Goal: Ask a question

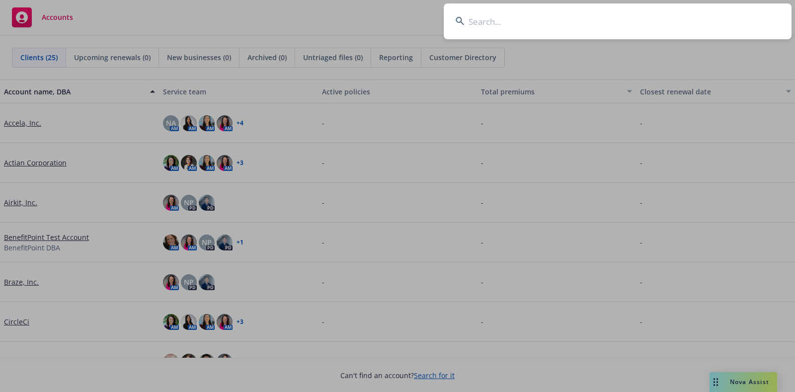
click at [608, 32] on input at bounding box center [618, 21] width 348 height 36
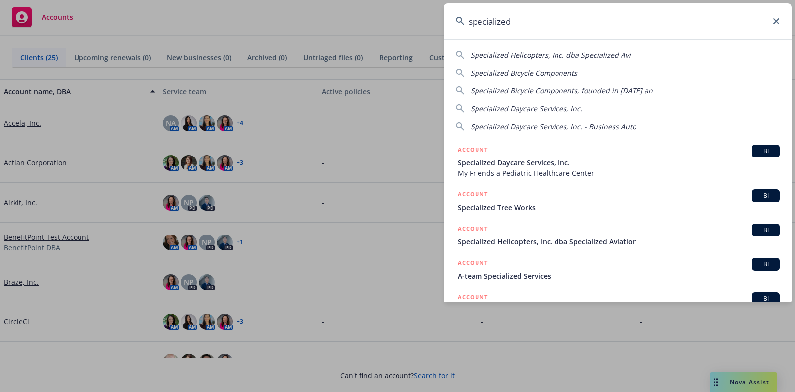
click at [554, 69] on span "Specialized Bicycle Components" at bounding box center [523, 72] width 107 height 9
type input "Specialized Bicycle Components"
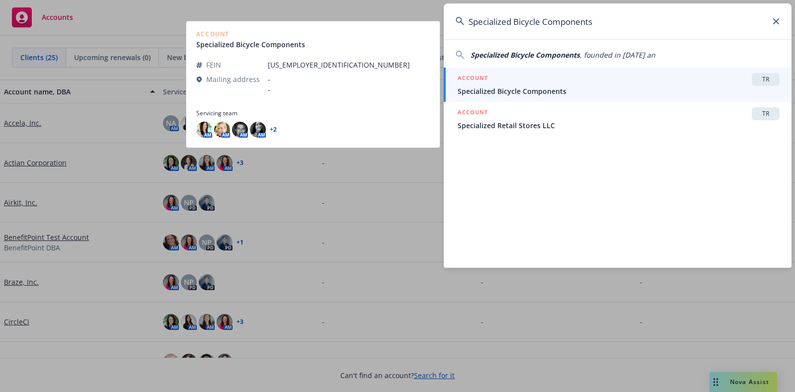
click at [558, 85] on div "ACCOUNT TR" at bounding box center [619, 79] width 322 height 13
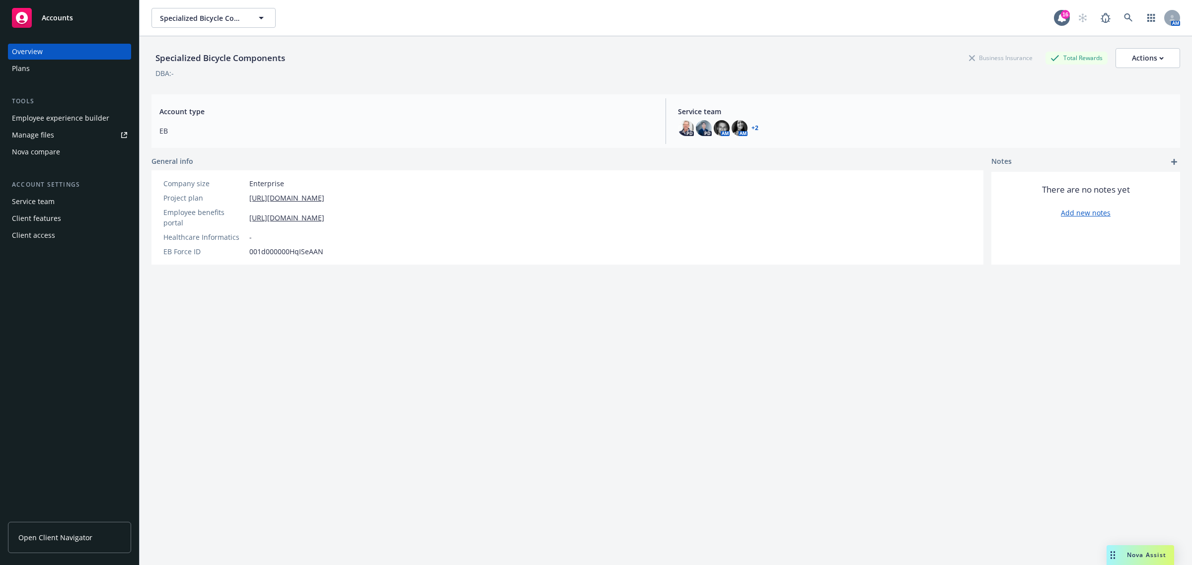
click at [60, 139] on link "Manage files" at bounding box center [69, 135] width 123 height 16
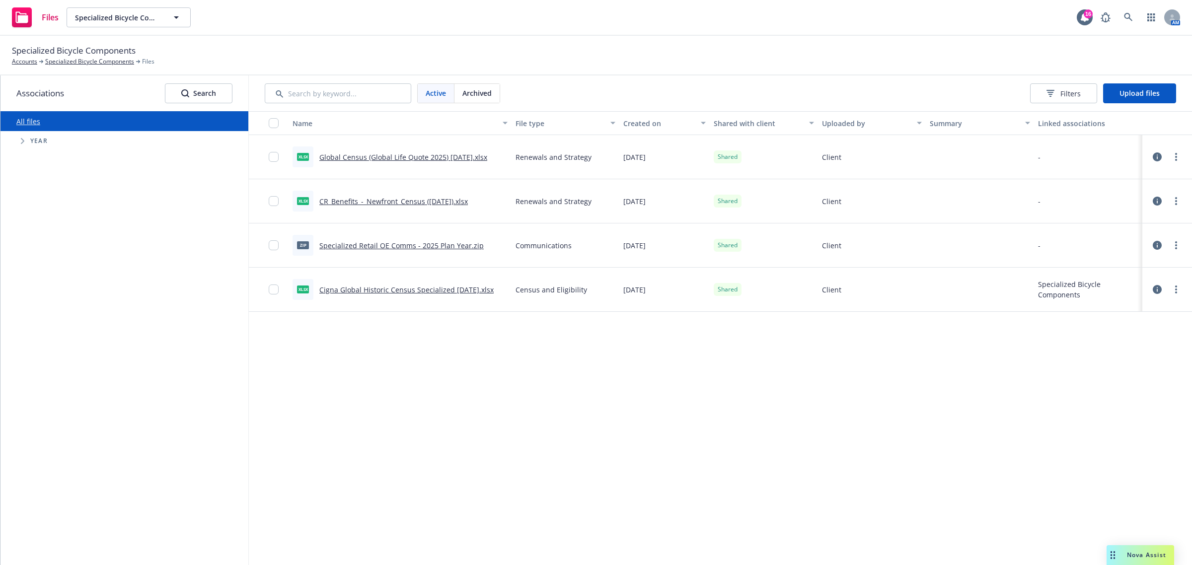
click at [504, 381] on div "Name File type Created on Shared with client Uploaded by Summary Linked associa…" at bounding box center [720, 338] width 943 height 454
click at [646, 155] on span "09/25/2025" at bounding box center [635, 157] width 22 height 10
click at [459, 155] on link "Global Census (Global Life Quote 2025) 9.25.25.xlsx" at bounding box center [403, 157] width 168 height 9
click at [943, 95] on div "Active Archived Filters Upload files" at bounding box center [721, 93] width 912 height 20
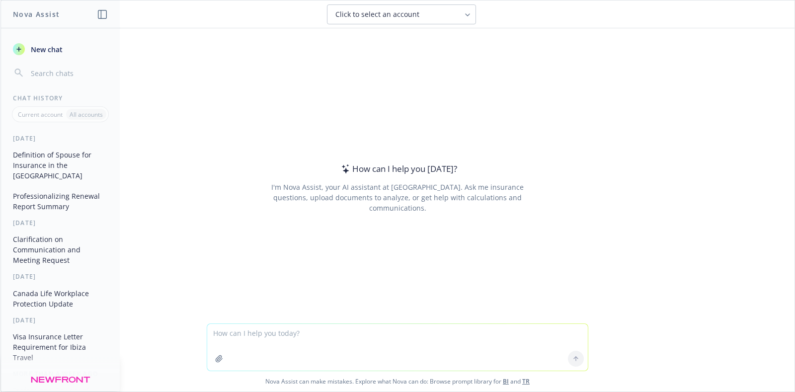
click at [286, 338] on textarea at bounding box center [397, 347] width 381 height 47
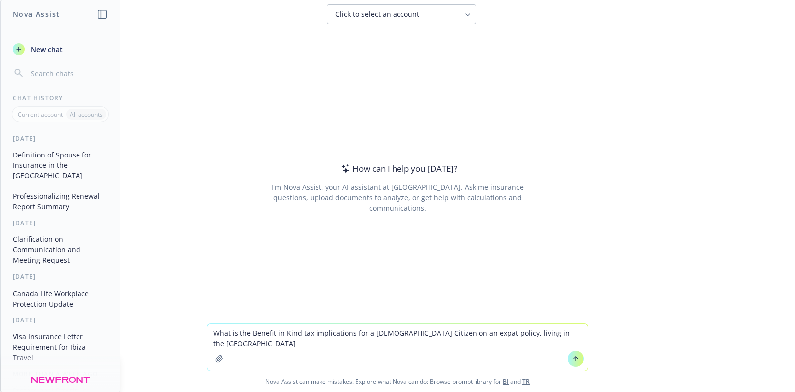
type textarea "What is the Benefit in Kind tax implications for a US Citizen on an expat polic…"
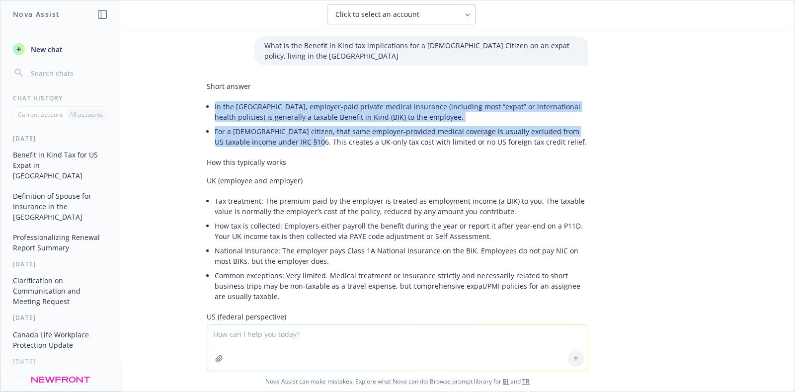
drag, startPoint x: 205, startPoint y: 92, endPoint x: 278, endPoint y: 133, distance: 83.4
click at [278, 133] on ul "In the UK, employer‑paid private medical insurance (including most “expat” or i…" at bounding box center [402, 124] width 374 height 50
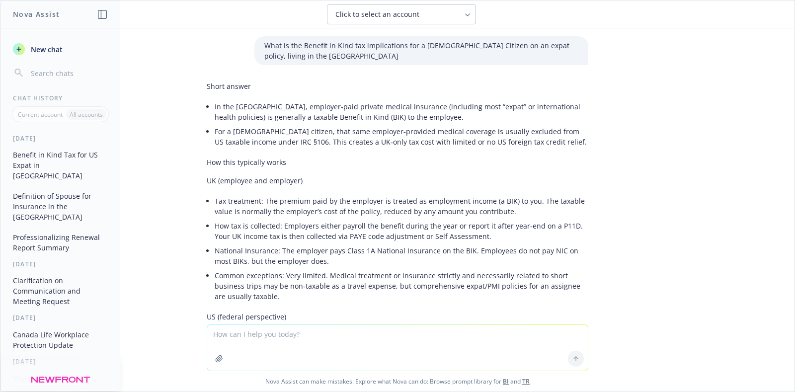
click at [291, 157] on p "How this typically works" at bounding box center [398, 162] width 382 height 10
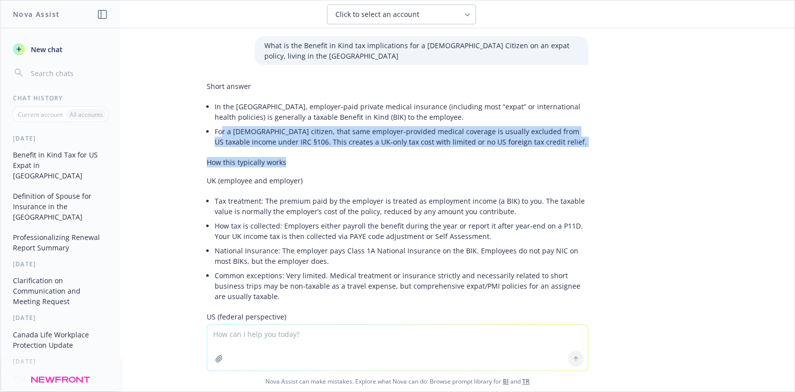
drag, startPoint x: 211, startPoint y: 122, endPoint x: 450, endPoint y: 152, distance: 240.3
click at [450, 152] on div "Short answer In the UK, employer‑paid private medical insurance (including most…" at bounding box center [398, 358] width 382 height 562
click at [450, 157] on p "How this typically works" at bounding box center [398, 162] width 382 height 10
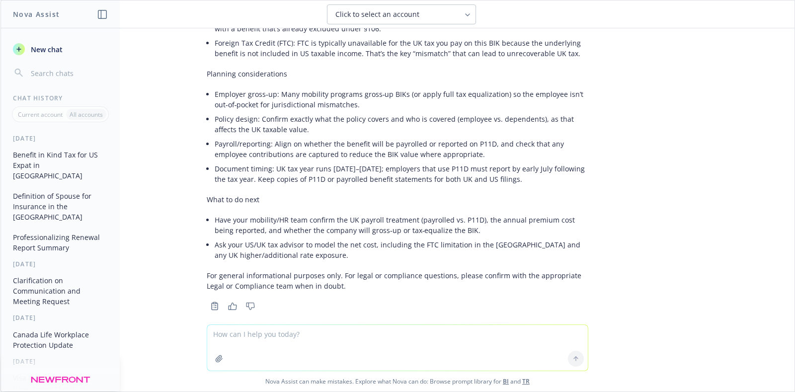
scroll to position [345, 0]
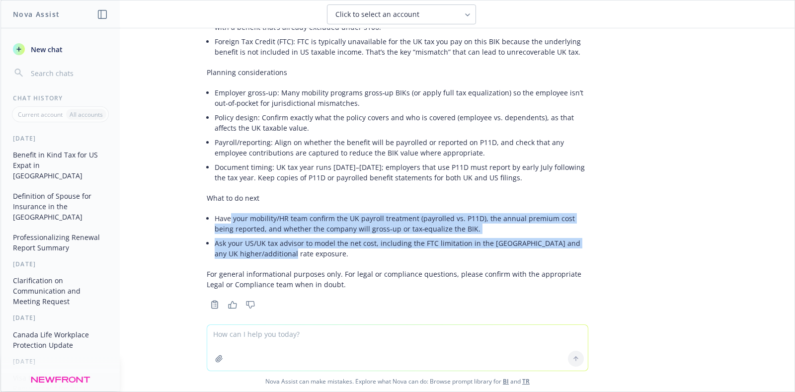
drag, startPoint x: 333, startPoint y: 249, endPoint x: 238, endPoint y: 210, distance: 102.7
click at [221, 199] on div "Short answer In the UK, employer‑paid private medical insurance (including most…" at bounding box center [398, 13] width 382 height 562
click at [309, 236] on li "Ask your US/UK tax advisor to model the net cost, including the FTC limitation …" at bounding box center [402, 248] width 374 height 25
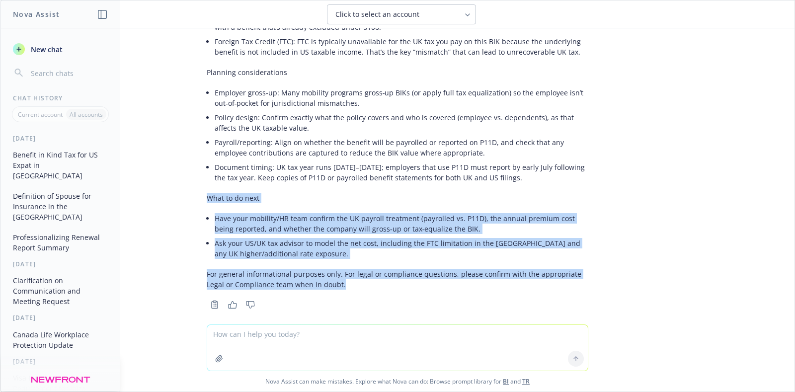
drag, startPoint x: 331, startPoint y: 277, endPoint x: 195, endPoint y: 185, distance: 164.3
click at [199, 185] on div "Short answer In the UK, employer‑paid private medical insurance (including most…" at bounding box center [397, 22] width 397 height 580
click at [339, 213] on li "Have your mobility/HR team confirm the UK payroll treatment (payrolled vs. P11D…" at bounding box center [402, 223] width 374 height 25
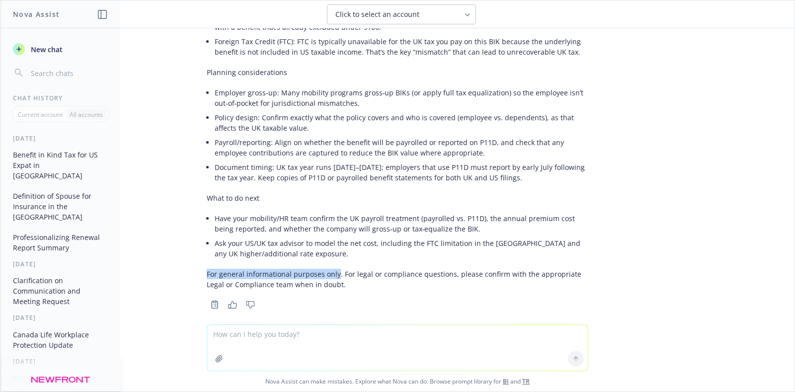
drag, startPoint x: 327, startPoint y: 266, endPoint x: 178, endPoint y: 260, distance: 149.2
click at [178, 260] on div "What is the Benefit in Kind tax implications for a US Citizen on an expat polic…" at bounding box center [397, 176] width 794 height 296
click at [247, 269] on p "For general informational purposes only. For legal or compliance questions, ple…" at bounding box center [398, 279] width 382 height 21
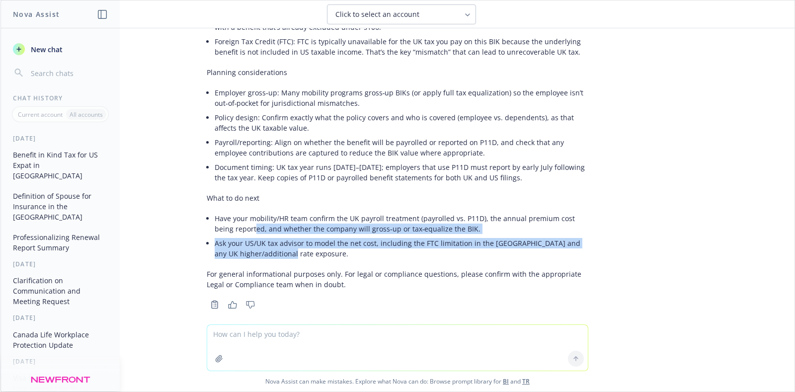
drag, startPoint x: 313, startPoint y: 243, endPoint x: 225, endPoint y: 216, distance: 91.9
click at [225, 216] on ul "Have your mobility/HR team confirm the UK payroll treatment (payrolled vs. P11D…" at bounding box center [402, 236] width 374 height 50
click at [354, 236] on li "Ask your US/UK tax advisor to model the net cost, including the FTC limitation …" at bounding box center [402, 248] width 374 height 25
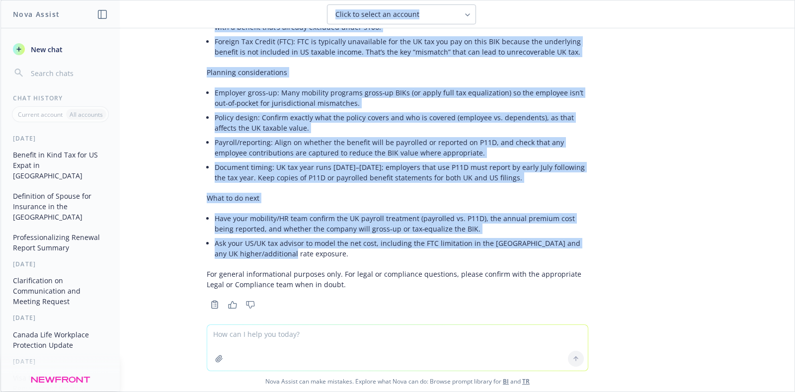
scroll to position [0, 0]
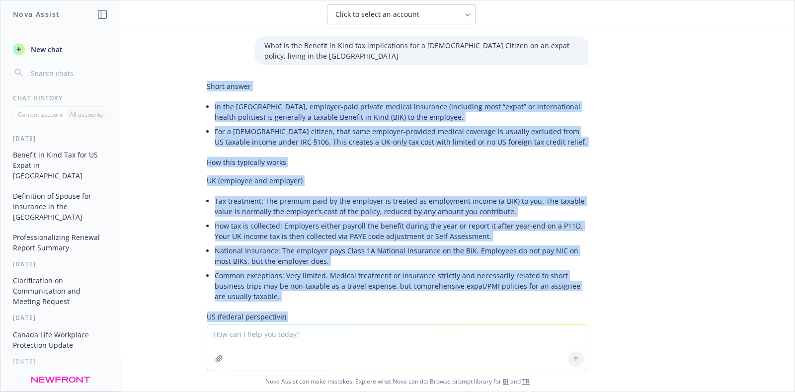
drag, startPoint x: 334, startPoint y: 243, endPoint x: 195, endPoint y: 75, distance: 218.1
click at [199, 77] on div "Short answer In the UK, employer‑paid private medical insurance (including most…" at bounding box center [397, 367] width 397 height 580
copy div "Short answer In the UK, employer‑paid private medical insurance (including most…"
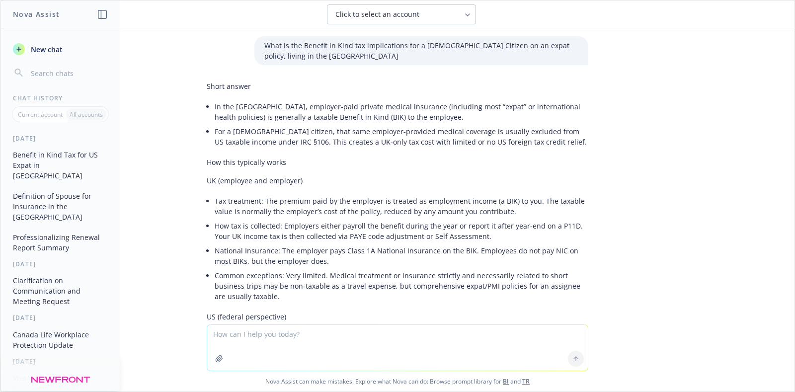
click at [238, 332] on textarea at bounding box center [397, 348] width 381 height 46
type textarea "Summarize the above please"
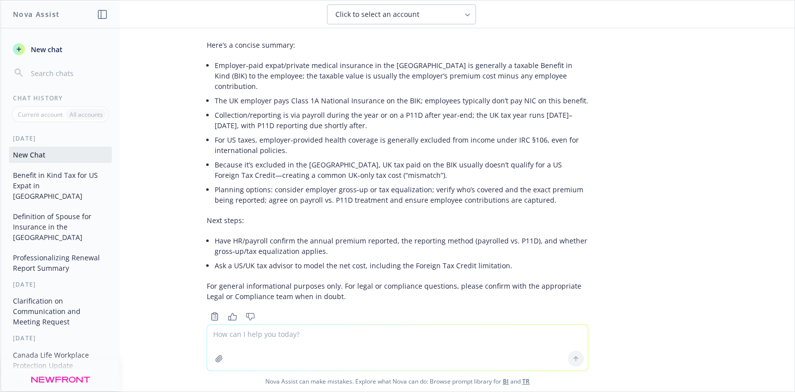
scroll to position [665, 0]
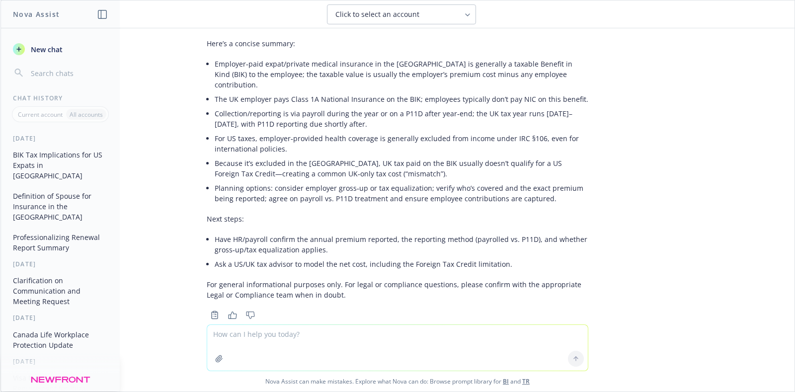
click at [281, 106] on li "Collection/reporting is via payroll during the year or on a P11D after year‑end…" at bounding box center [402, 118] width 374 height 25
